Goal: Information Seeking & Learning: Learn about a topic

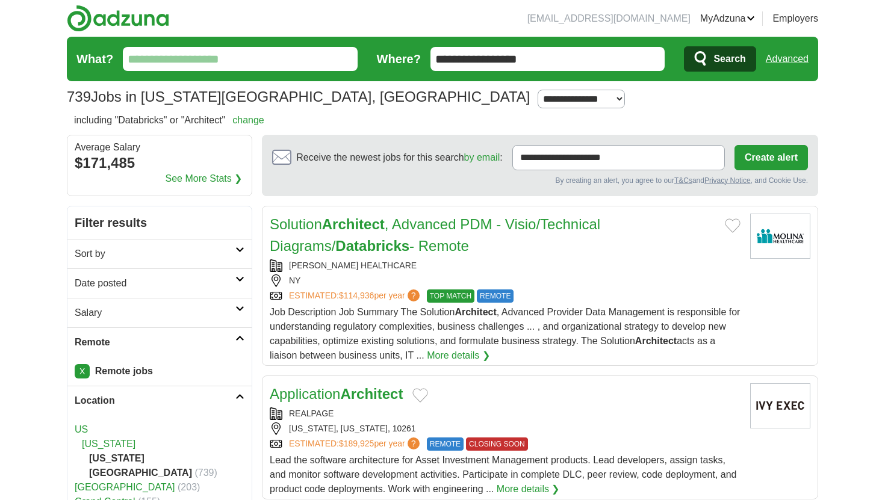
scroll to position [1128, 0]
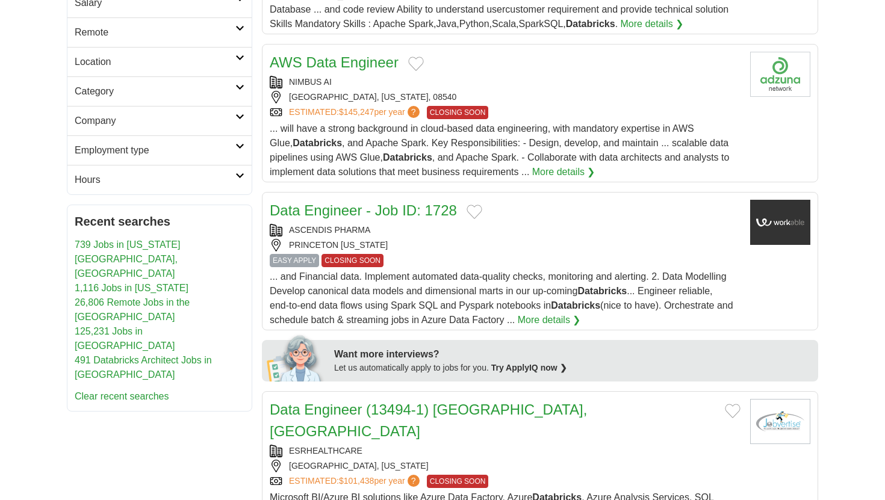
scroll to position [271, 0]
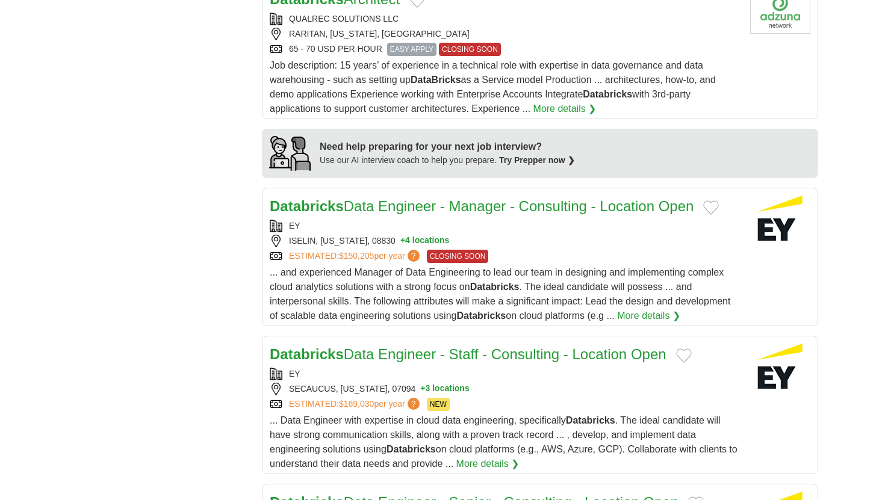
scroll to position [966, 0]
